Goal: Task Accomplishment & Management: Use online tool/utility

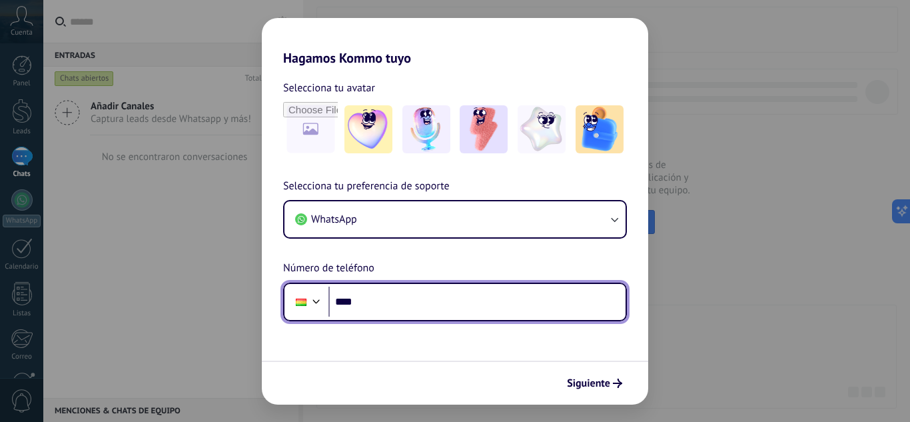
click at [400, 311] on input "****" at bounding box center [476, 302] width 297 height 31
type input "**********"
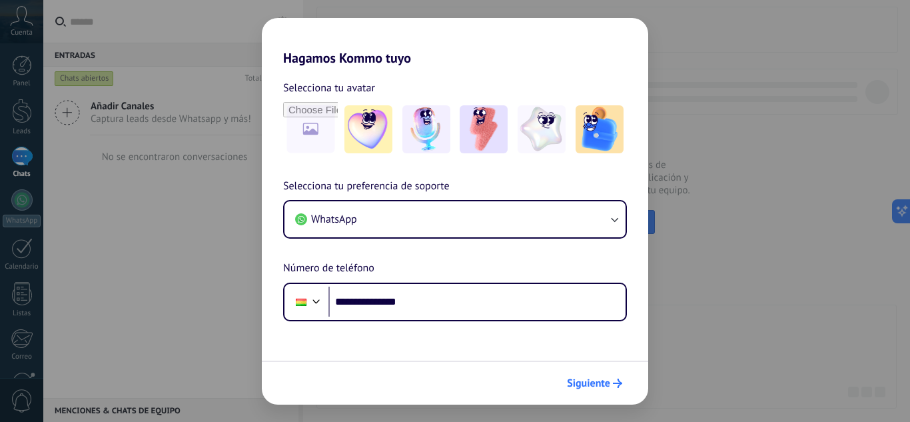
click at [583, 380] on span "Siguiente" at bounding box center [588, 382] width 43 height 9
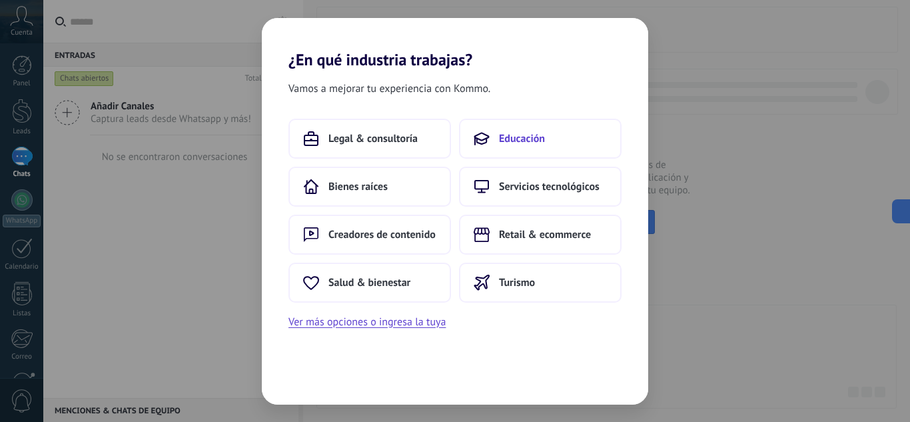
click at [524, 138] on span "Educación" at bounding box center [522, 138] width 46 height 13
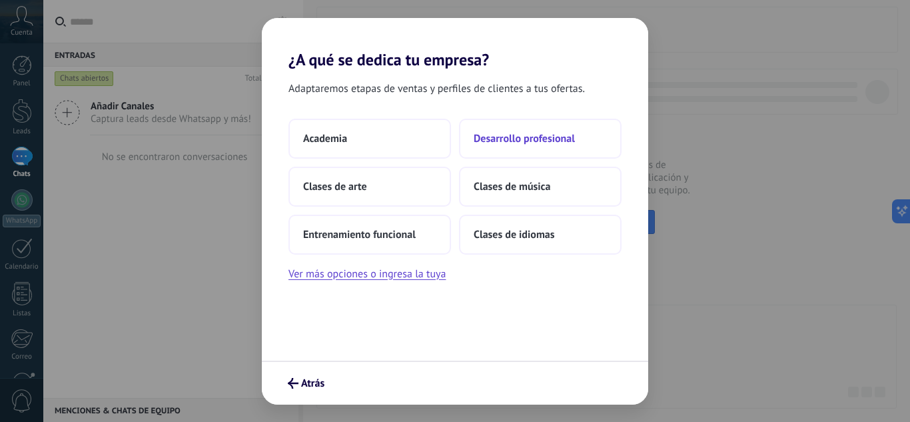
click at [512, 138] on span "Desarrollo profesional" at bounding box center [524, 138] width 101 height 13
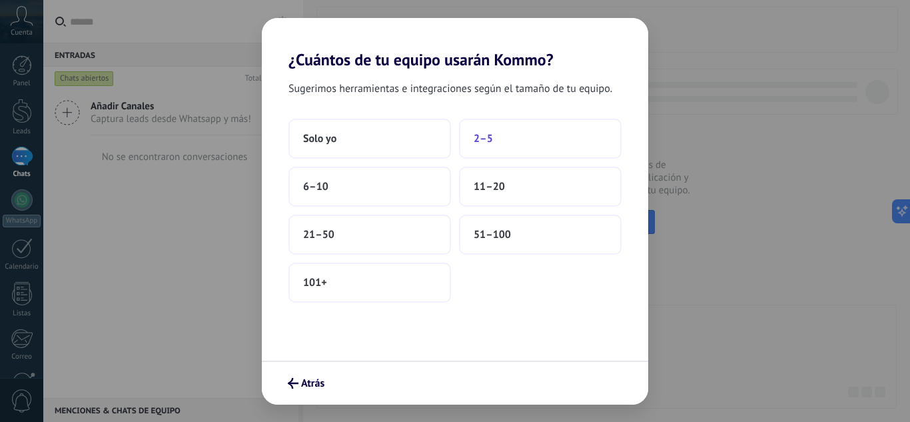
click at [512, 145] on button "2–5" at bounding box center [540, 139] width 163 height 40
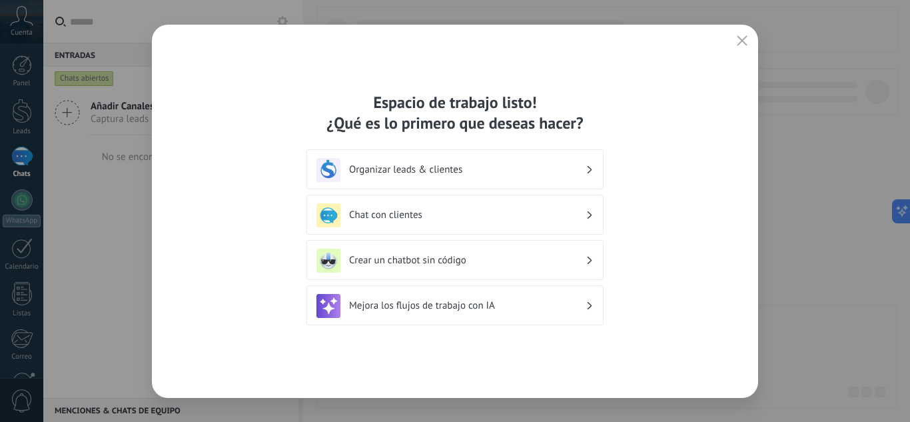
click at [508, 219] on h3 "Chat con clientes" at bounding box center [467, 215] width 237 height 13
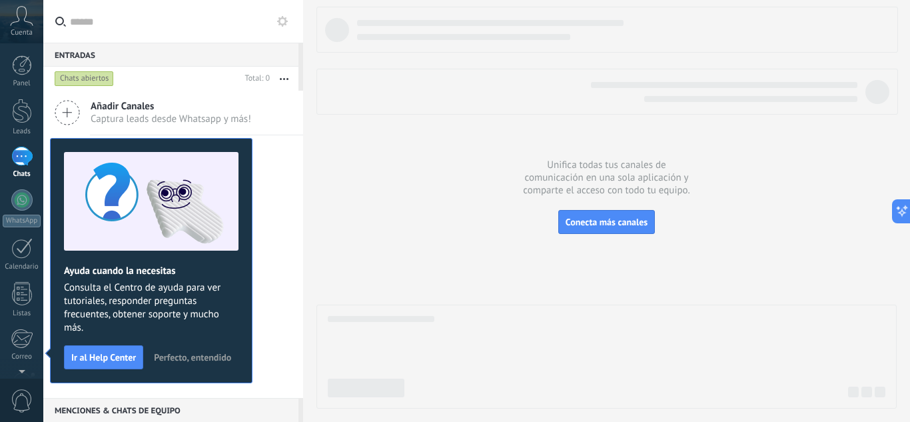
click at [187, 359] on span "Perfecto, entendido" at bounding box center [192, 356] width 77 height 9
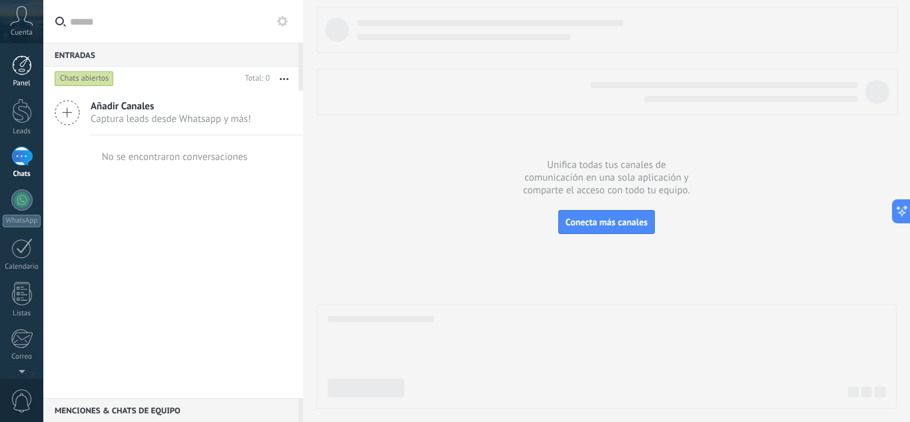
click at [16, 72] on div at bounding box center [22, 65] width 20 height 20
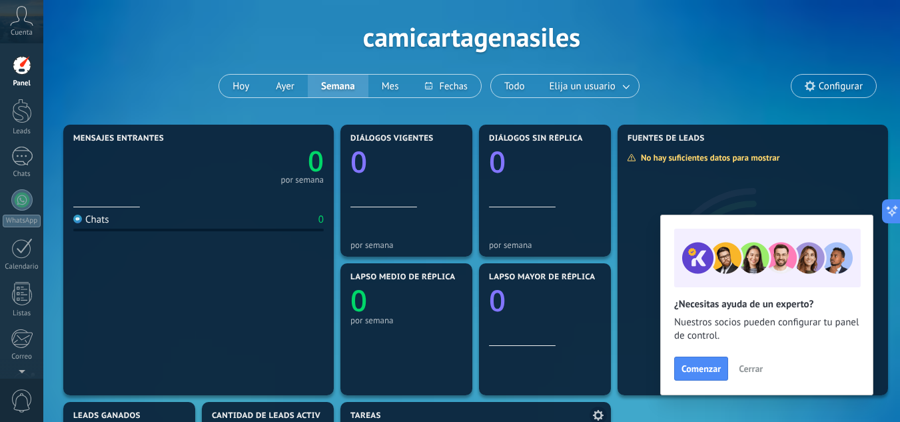
scroll to position [47, 0]
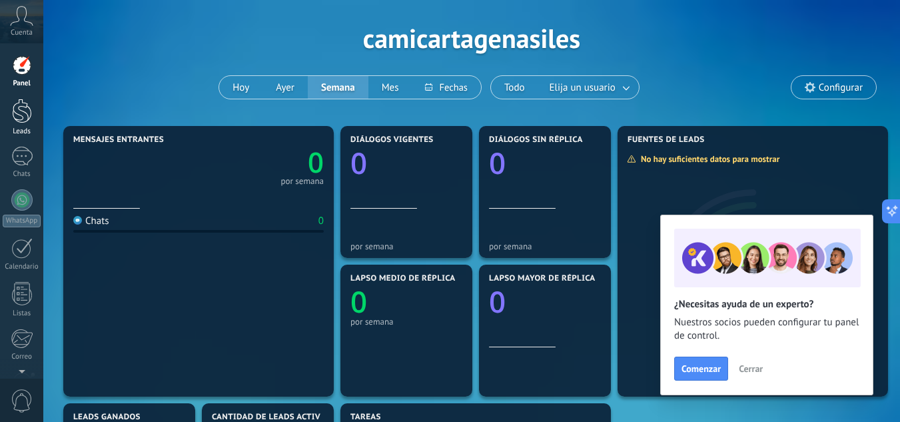
click at [15, 109] on div at bounding box center [22, 111] width 20 height 25
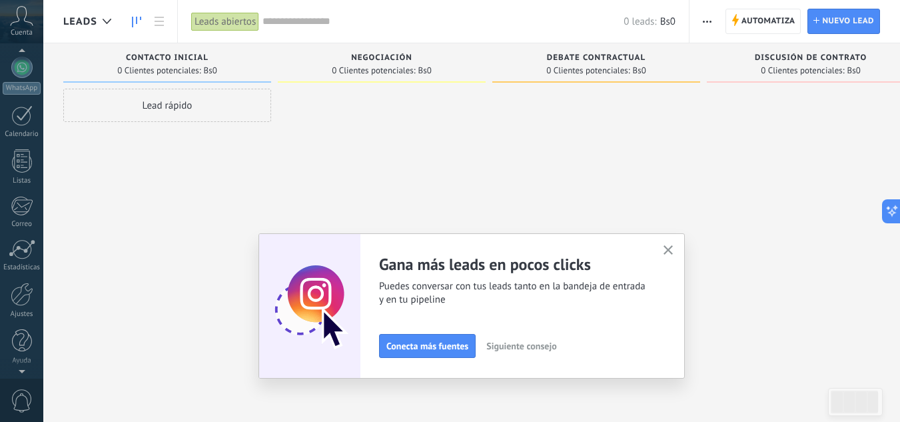
scroll to position [125, 0]
click at [19, 24] on icon at bounding box center [21, 16] width 23 height 20
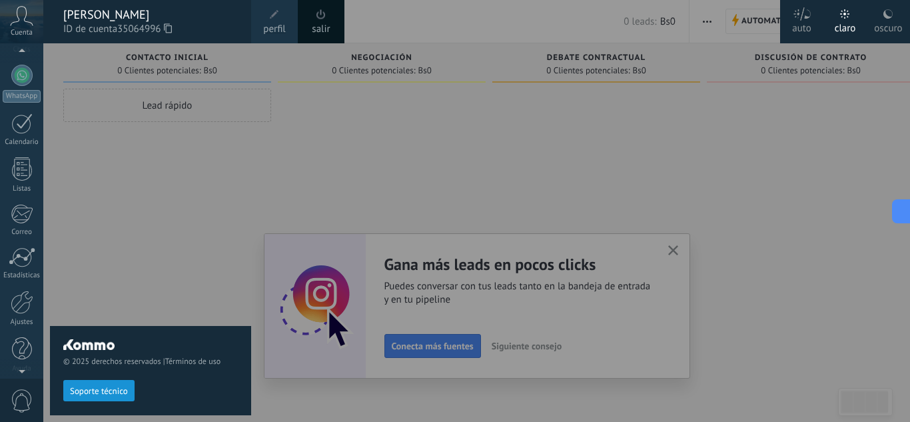
click at [73, 110] on div "© 2025 derechos reservados | Términos de uso Soporte técnico" at bounding box center [150, 232] width 201 height 378
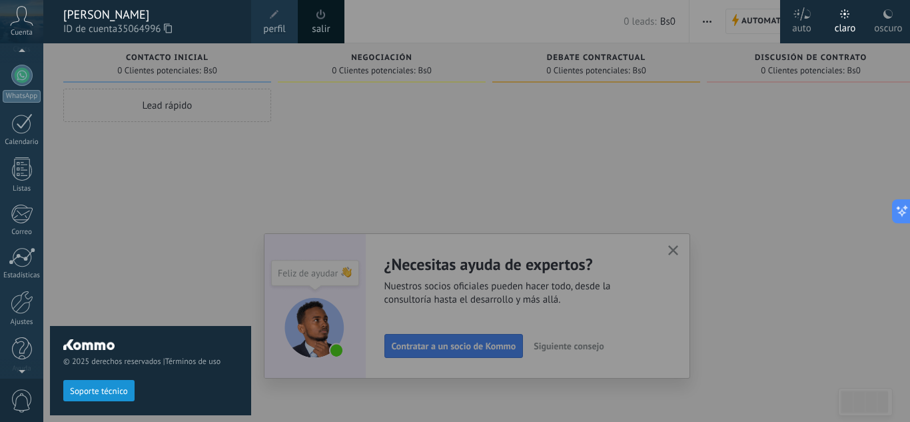
click at [131, 171] on div "© 2025 derechos reservados | Términos de uso Soporte técnico" at bounding box center [150, 232] width 201 height 378
click at [407, 133] on div at bounding box center [498, 211] width 910 height 422
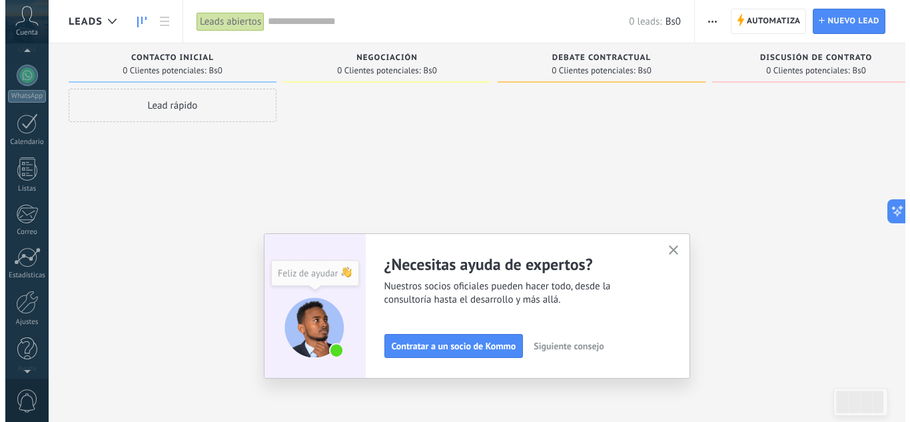
scroll to position [0, 0]
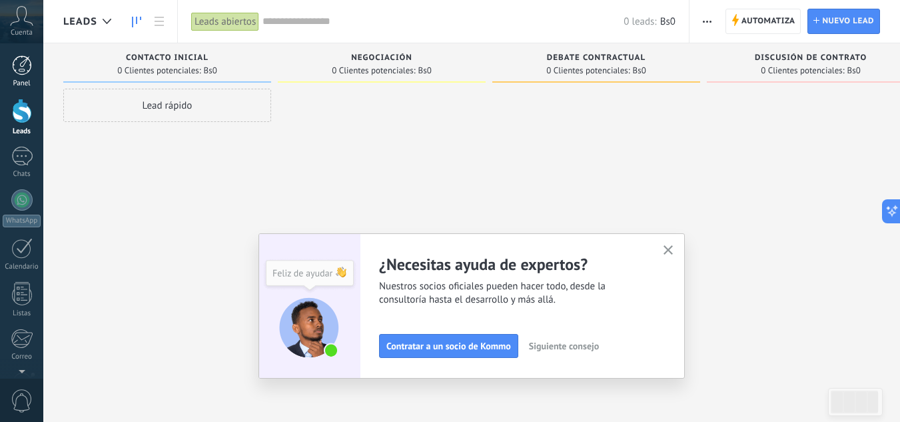
click at [14, 77] on link "Panel" at bounding box center [21, 71] width 43 height 33
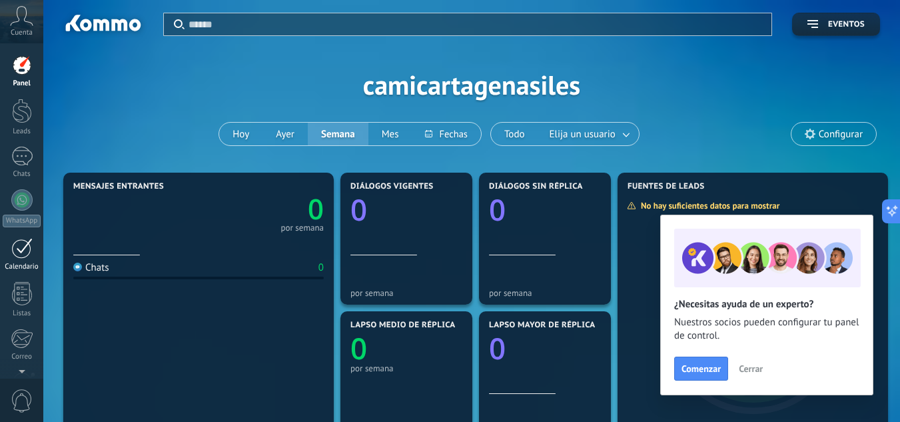
click at [24, 250] on div at bounding box center [21, 248] width 21 height 21
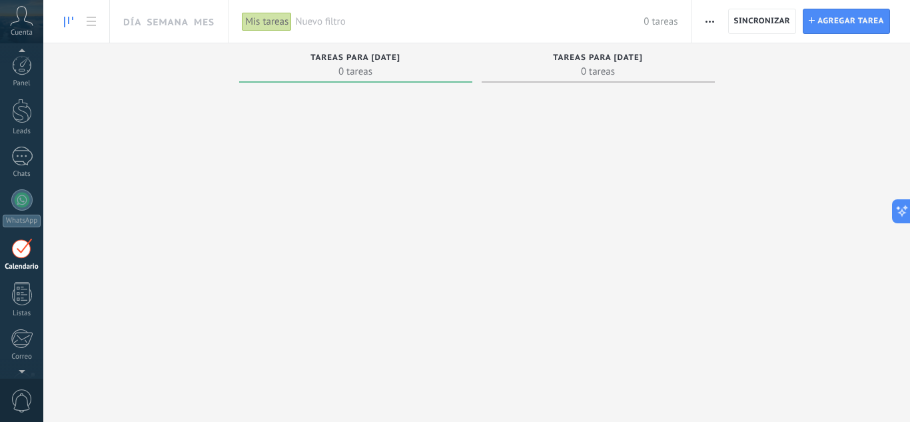
scroll to position [39, 0]
